Goal: Transaction & Acquisition: Purchase product/service

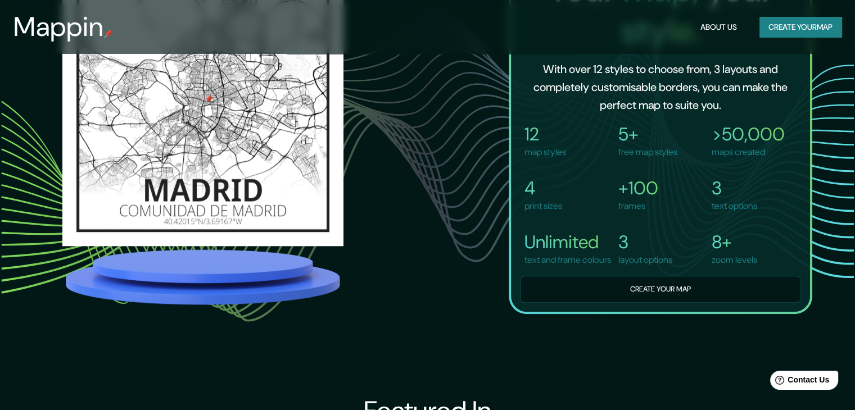
scroll to position [852, 0]
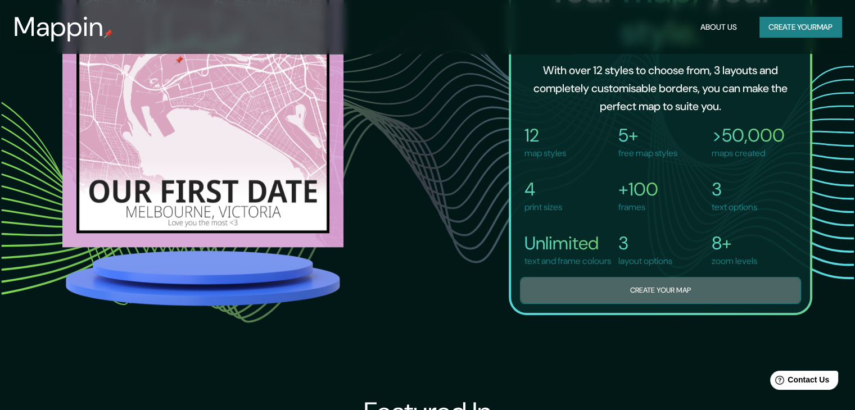
click at [660, 299] on button "Create your map" at bounding box center [660, 291] width 281 height 28
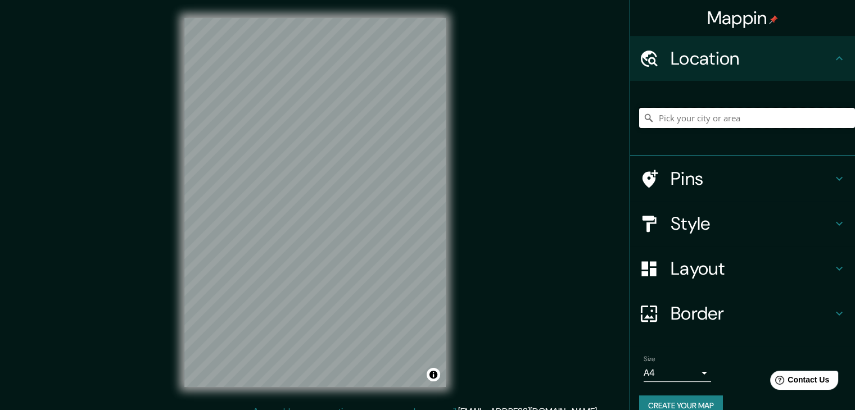
click at [669, 115] on input "Pick your city or area" at bounding box center [747, 118] width 216 height 20
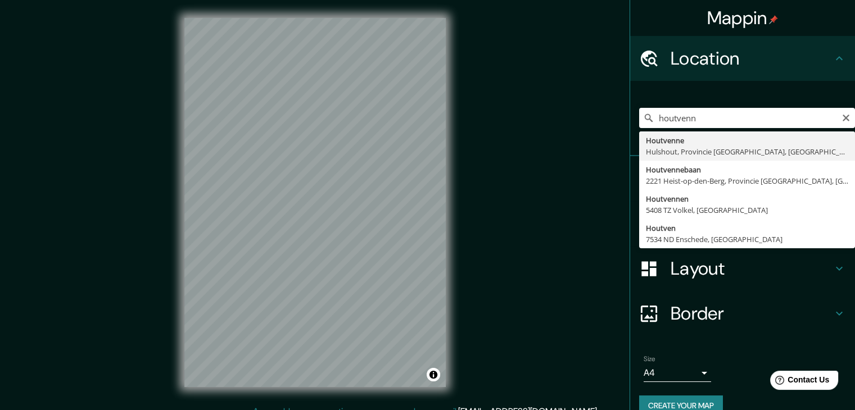
type input "Houtvenne, Hulshout, Provincie [GEOGRAPHIC_DATA], [GEOGRAPHIC_DATA]"
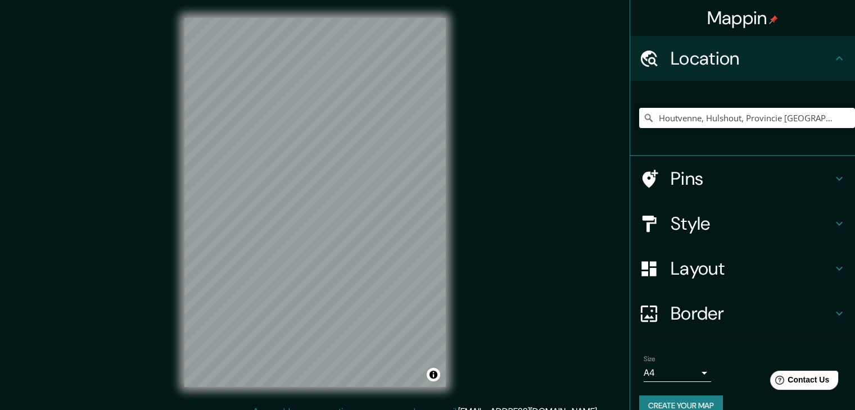
click at [706, 180] on h4 "Pins" at bounding box center [751, 178] width 162 height 22
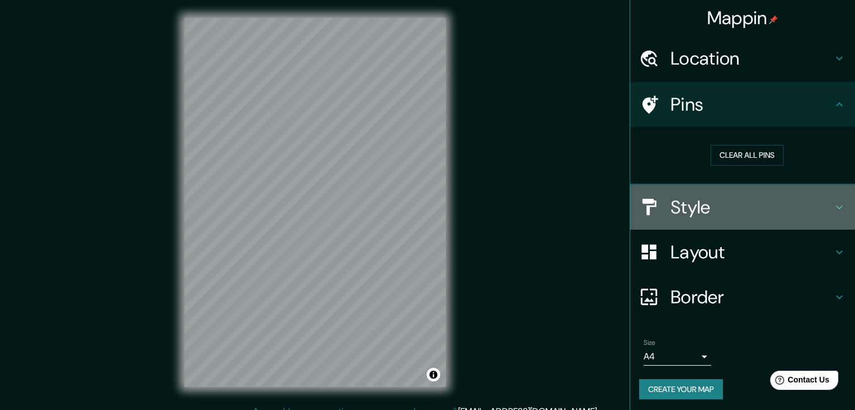
click at [705, 198] on h4 "Style" at bounding box center [751, 207] width 162 height 22
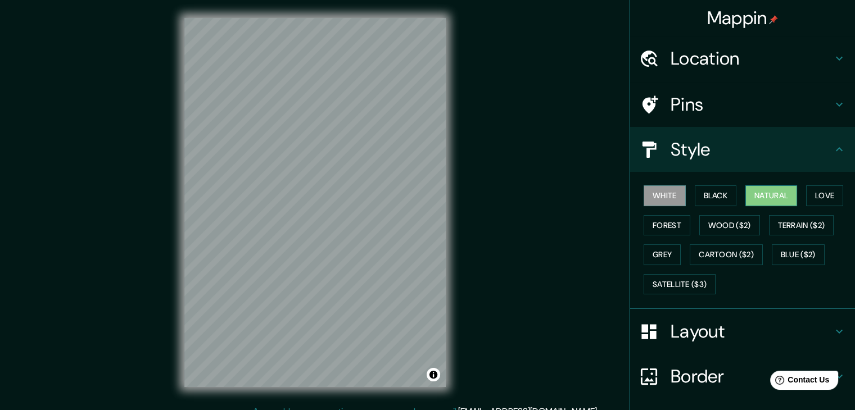
click at [760, 190] on button "Natural" at bounding box center [771, 195] width 52 height 21
click at [809, 191] on button "Love" at bounding box center [824, 195] width 37 height 21
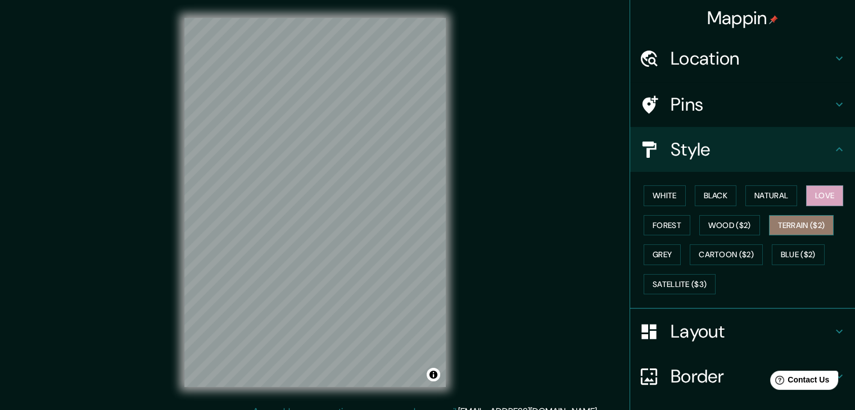
click at [789, 223] on button "Terrain ($2)" at bounding box center [801, 225] width 65 height 21
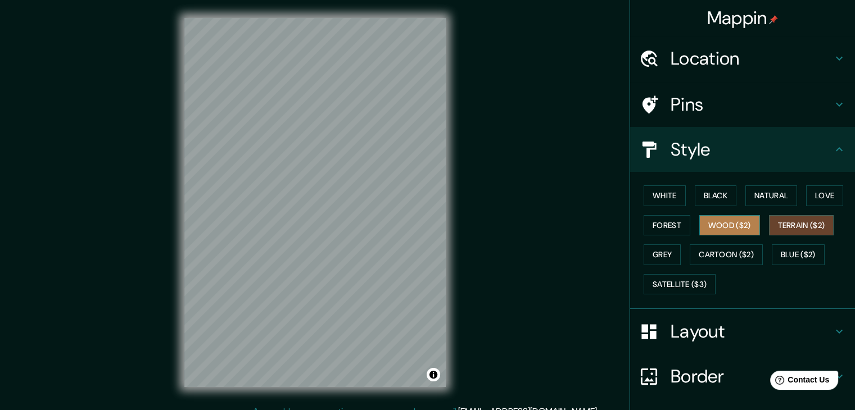
click at [729, 223] on button "Wood ($2)" at bounding box center [729, 225] width 61 height 21
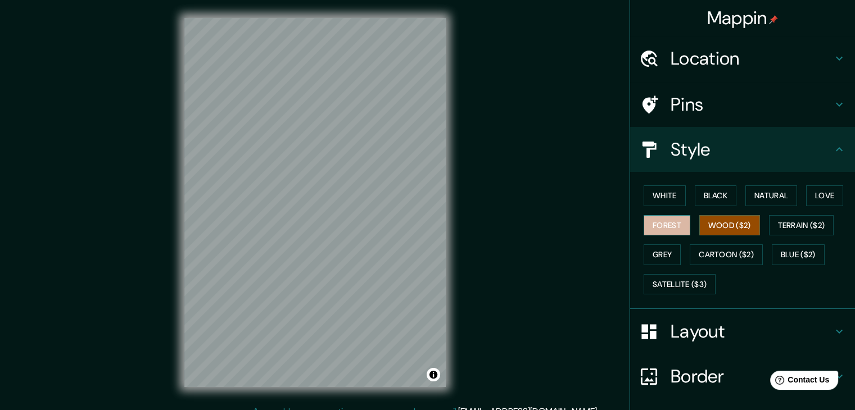
click at [663, 225] on button "Forest" at bounding box center [667, 225] width 47 height 21
click at [662, 249] on button "Grey" at bounding box center [662, 254] width 37 height 21
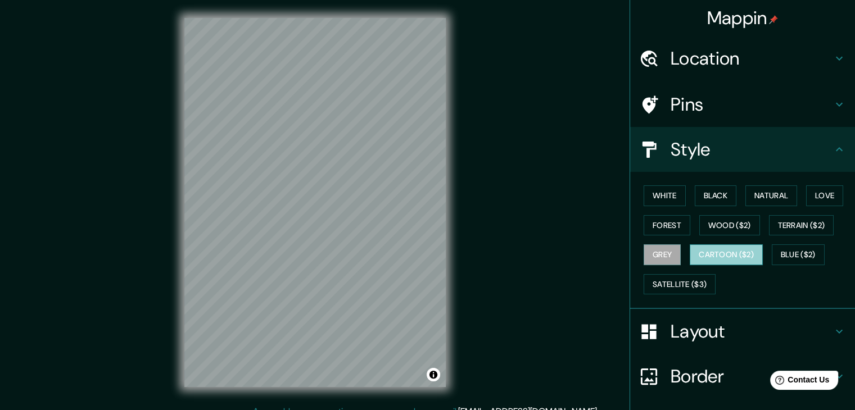
click at [717, 248] on button "Cartoon ($2)" at bounding box center [726, 254] width 73 height 21
click at [787, 248] on button "Blue ($2)" at bounding box center [798, 254] width 53 height 21
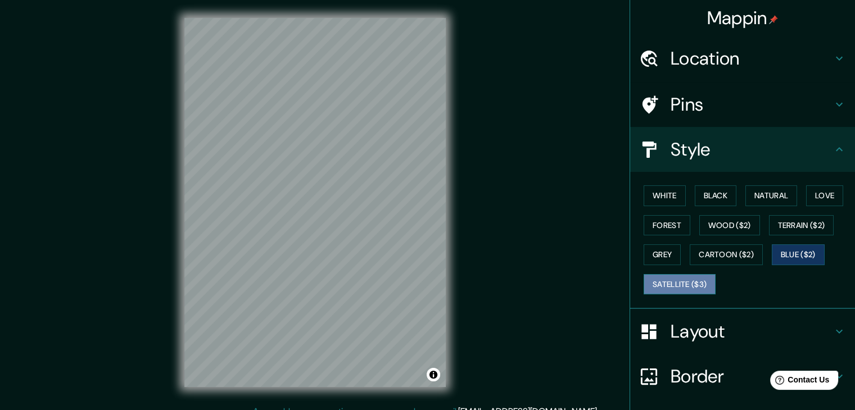
click at [661, 284] on button "Satellite ($3)" at bounding box center [680, 284] width 72 height 21
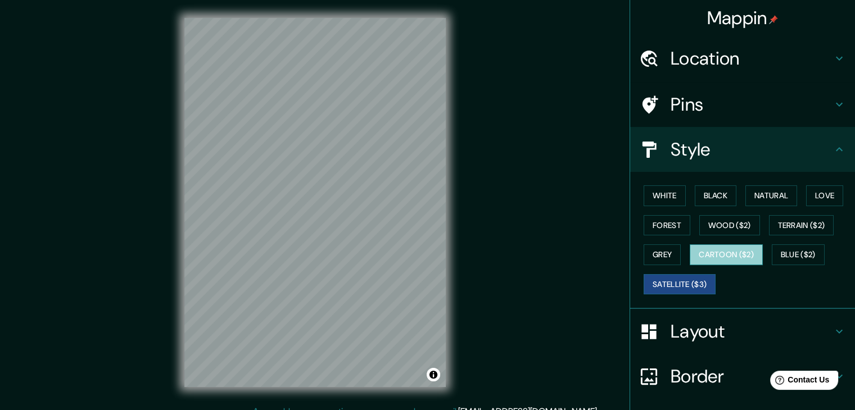
click at [708, 254] on button "Cartoon ($2)" at bounding box center [726, 254] width 73 height 21
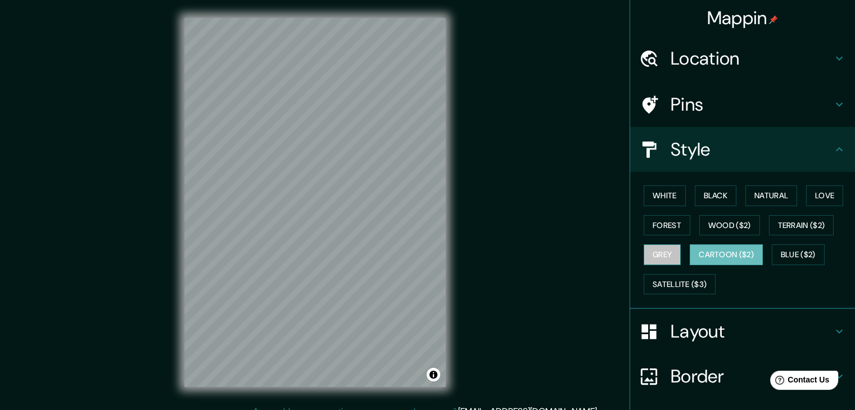
click at [663, 252] on button "Grey" at bounding box center [662, 254] width 37 height 21
click at [658, 228] on button "Forest" at bounding box center [667, 225] width 47 height 21
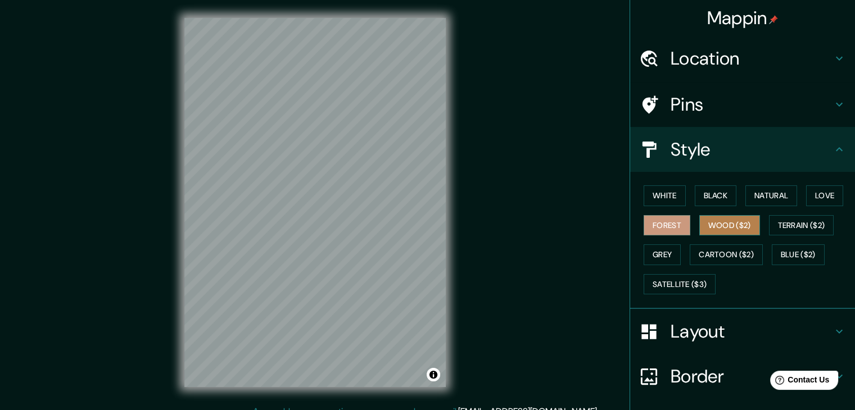
click at [717, 219] on button "Wood ($2)" at bounding box center [729, 225] width 61 height 21
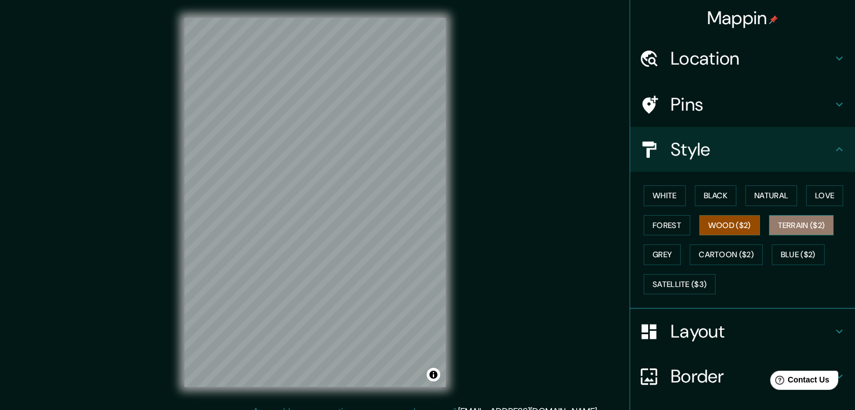
click at [772, 223] on button "Terrain ($2)" at bounding box center [801, 225] width 65 height 21
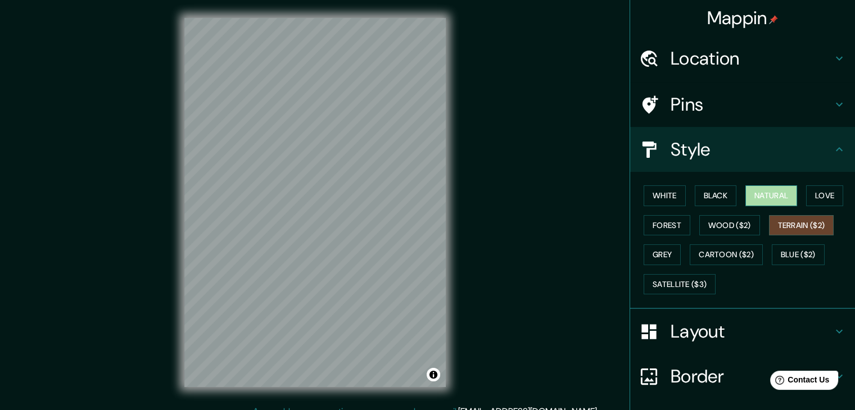
click at [761, 192] on button "Natural" at bounding box center [771, 195] width 52 height 21
click at [733, 220] on button "Wood ($2)" at bounding box center [729, 225] width 61 height 21
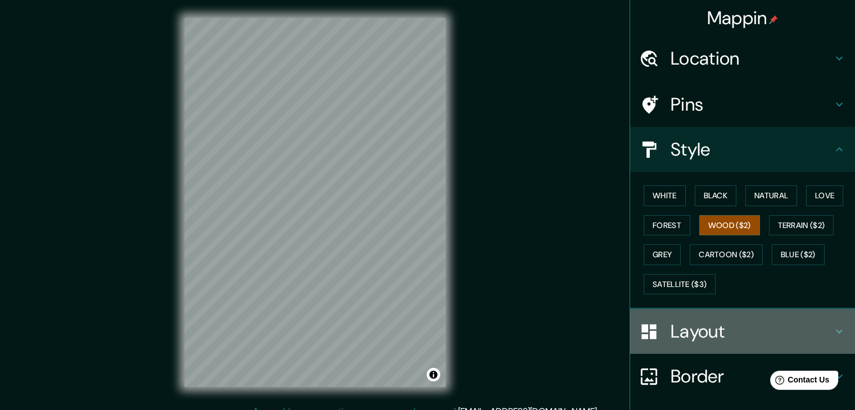
click at [693, 329] on h4 "Layout" at bounding box center [751, 331] width 162 height 22
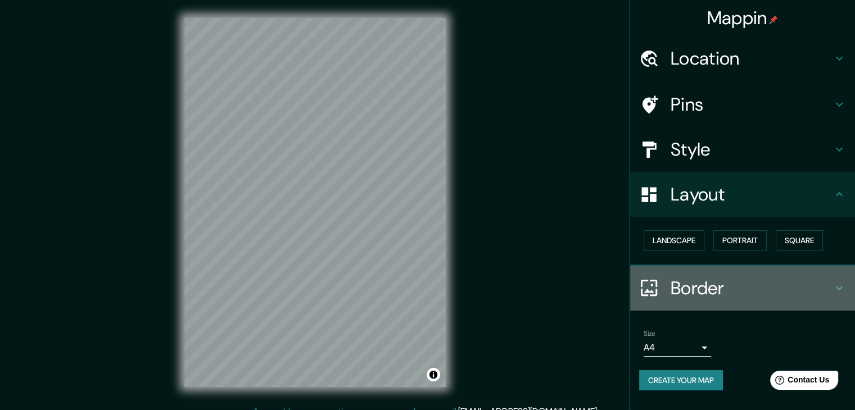
click at [709, 291] on h4 "Border" at bounding box center [751, 288] width 162 height 22
